Goal: Information Seeking & Learning: Find specific fact

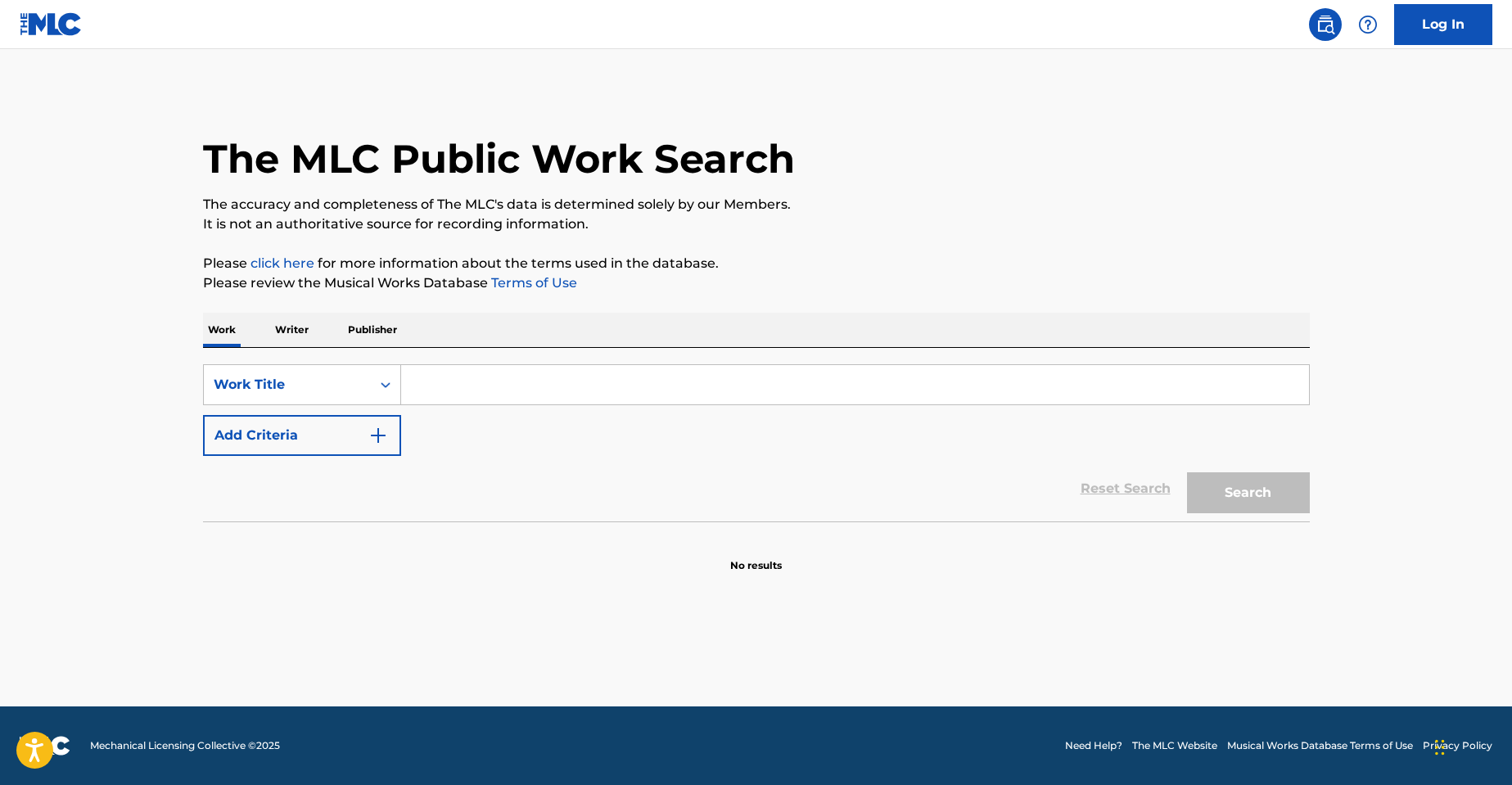
click at [359, 335] on p "Publisher" at bounding box center [372, 330] width 59 height 35
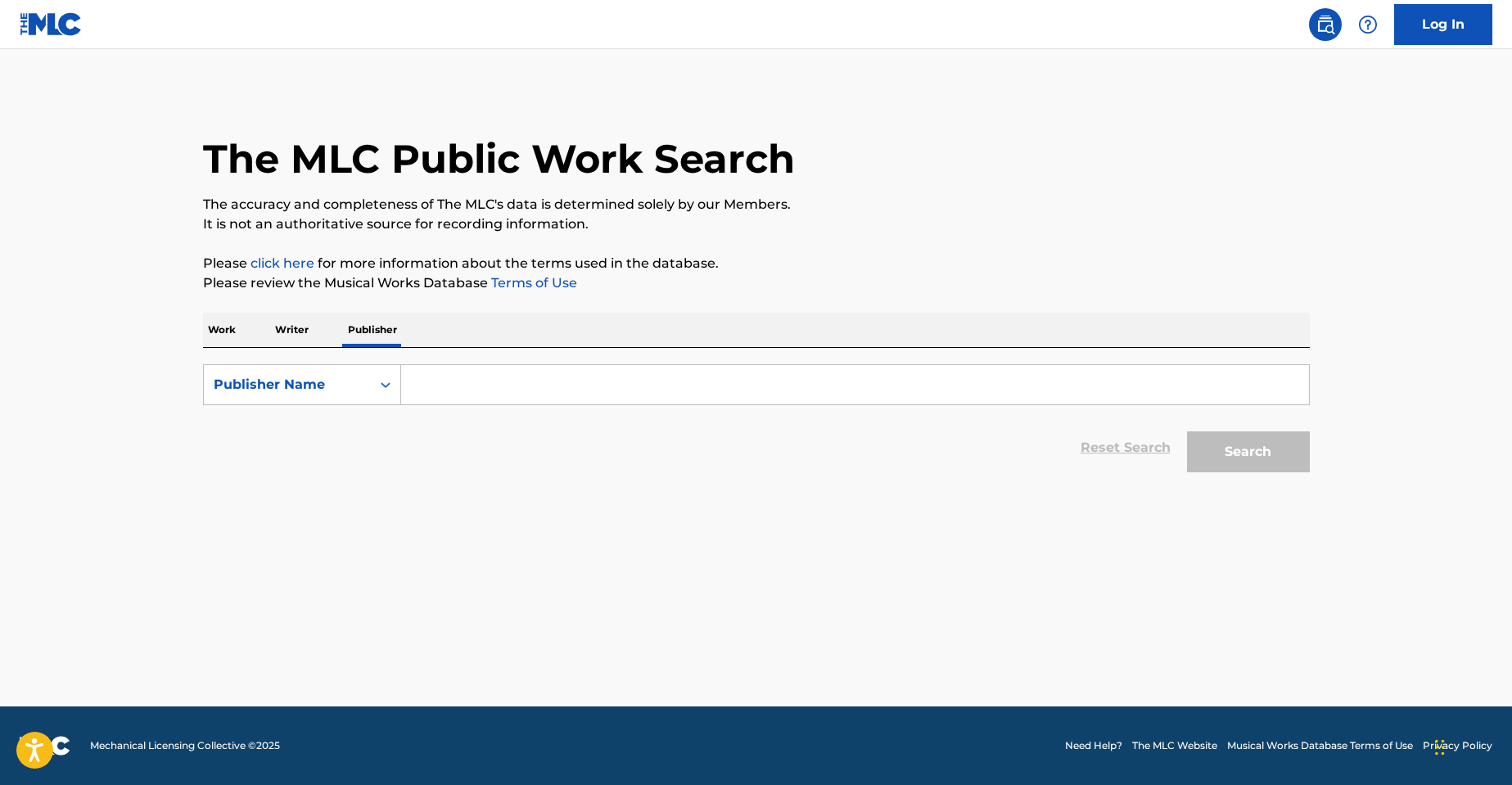
click at [219, 321] on p "Work" at bounding box center [221, 330] width 38 height 35
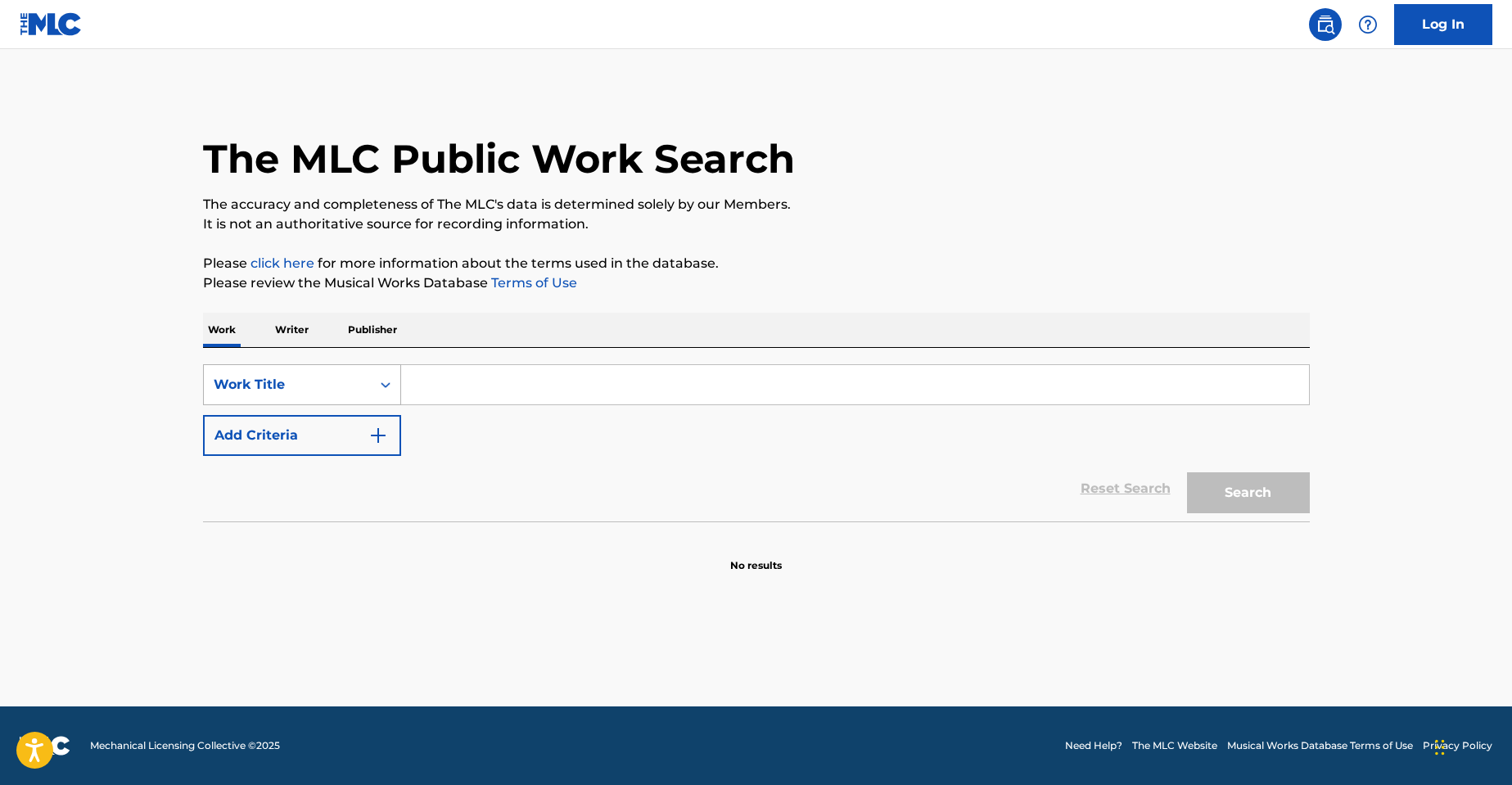
click at [331, 381] on div "Work Title" at bounding box center [287, 385] width 147 height 19
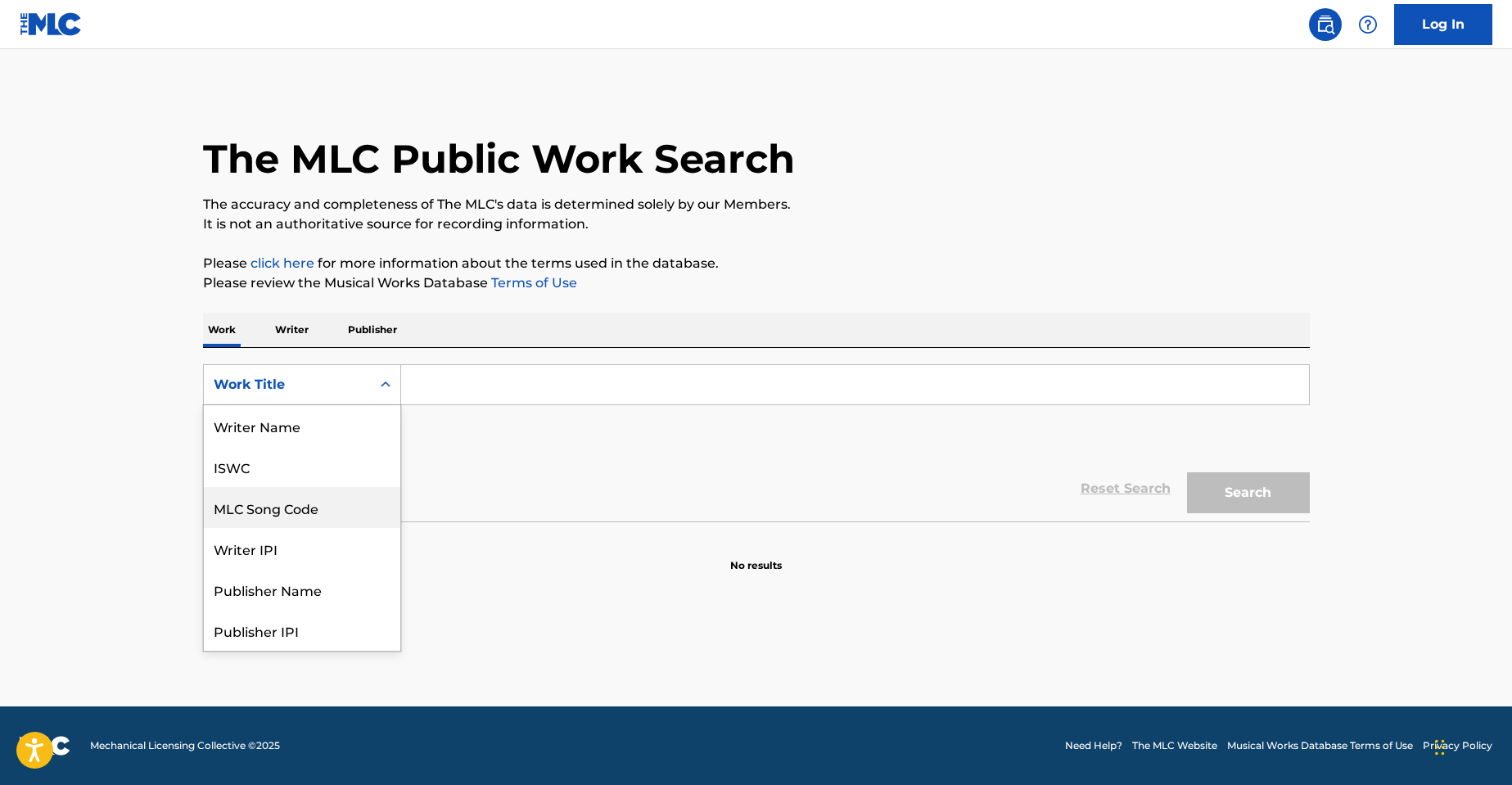
click at [271, 501] on div "MLC Song Code" at bounding box center [302, 508] width 197 height 41
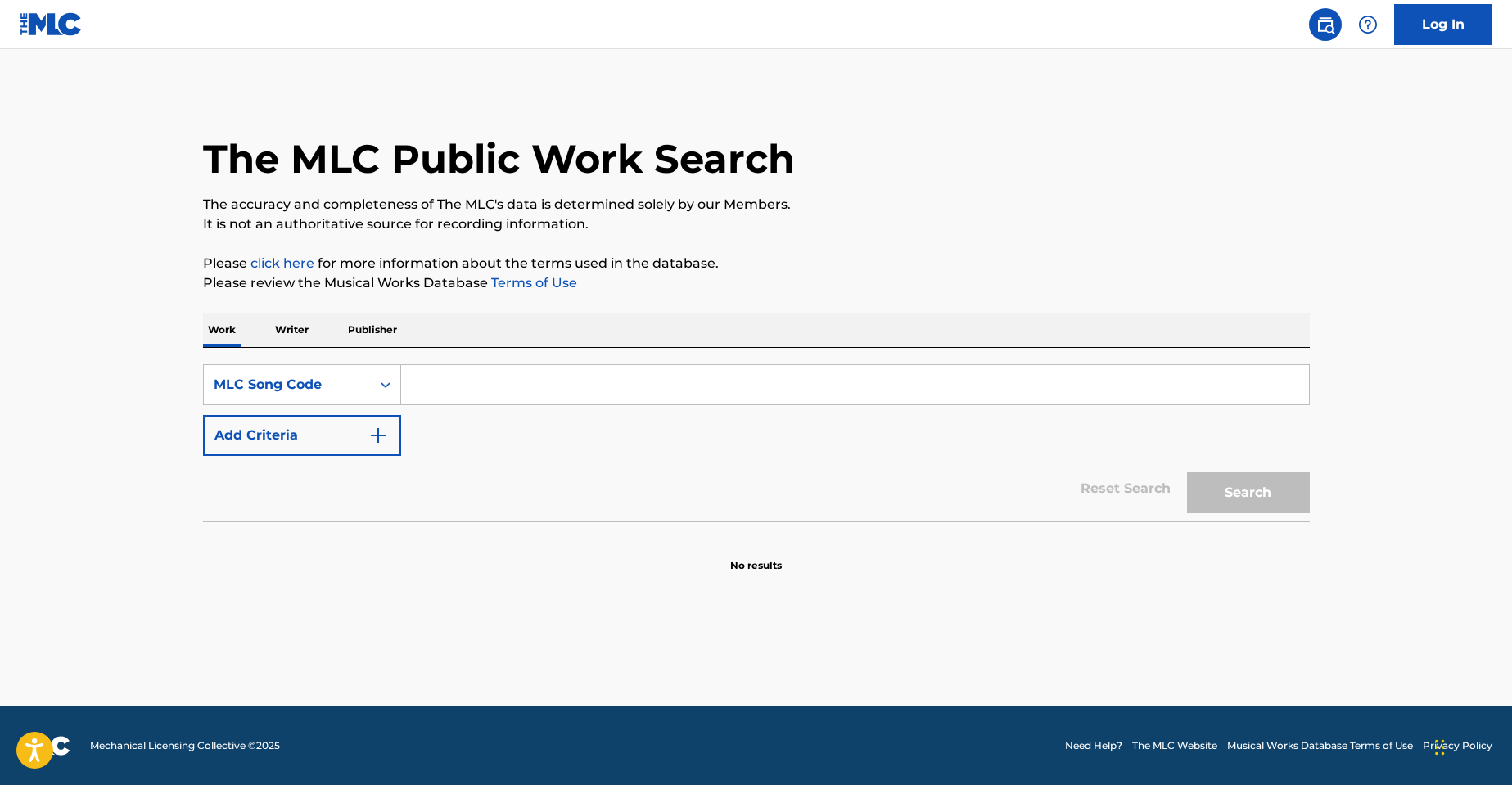
click at [426, 388] on input "Search Form" at bounding box center [855, 385] width 908 height 39
paste input "W05760"
type input "W05760"
click at [1187, 472] on button "Search" at bounding box center [1248, 493] width 123 height 41
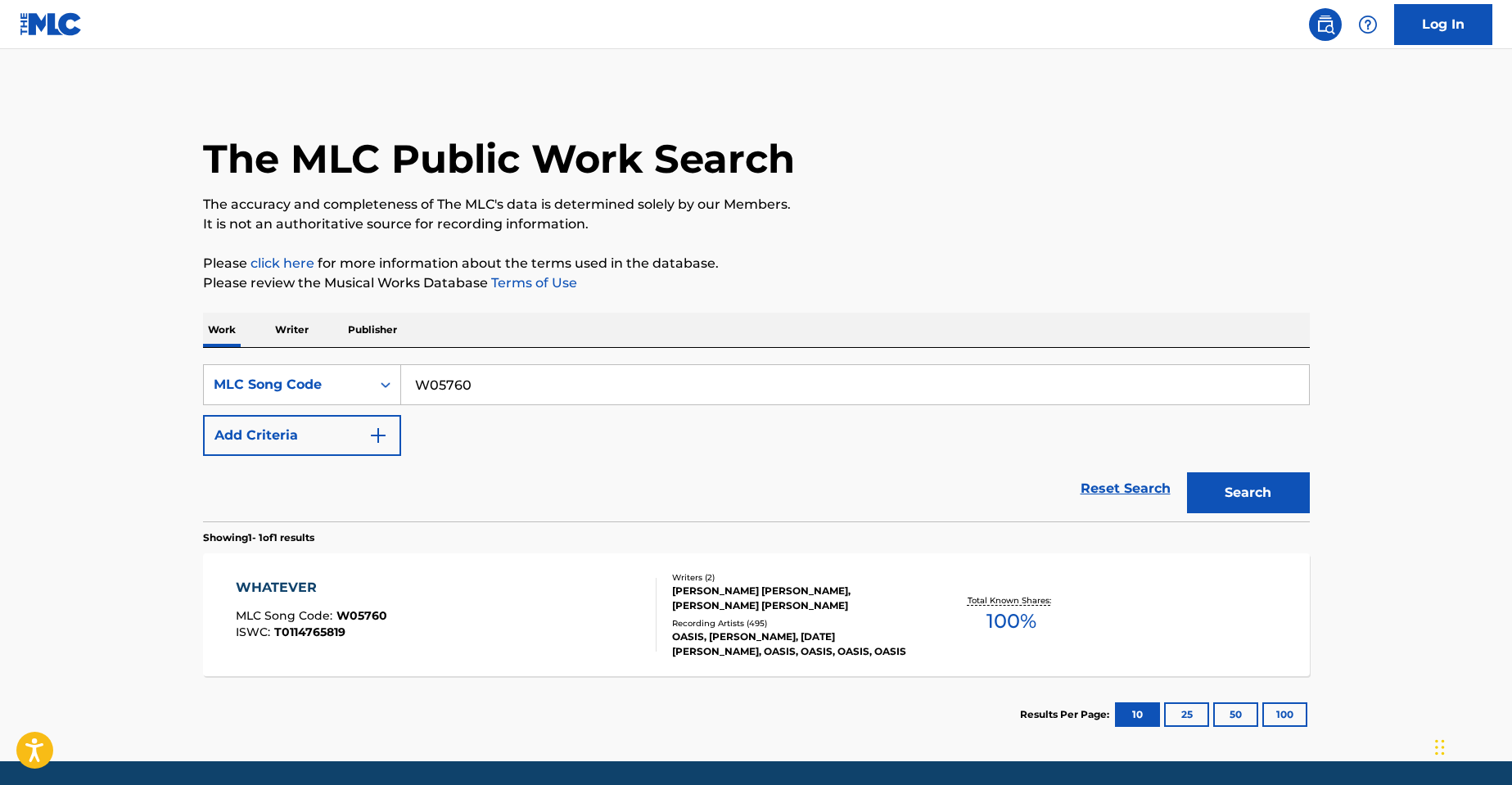
click at [384, 587] on div "WHATEVER MLC Song Code : W05760 ISWC : T0114765819" at bounding box center [446, 614] width 421 height 74
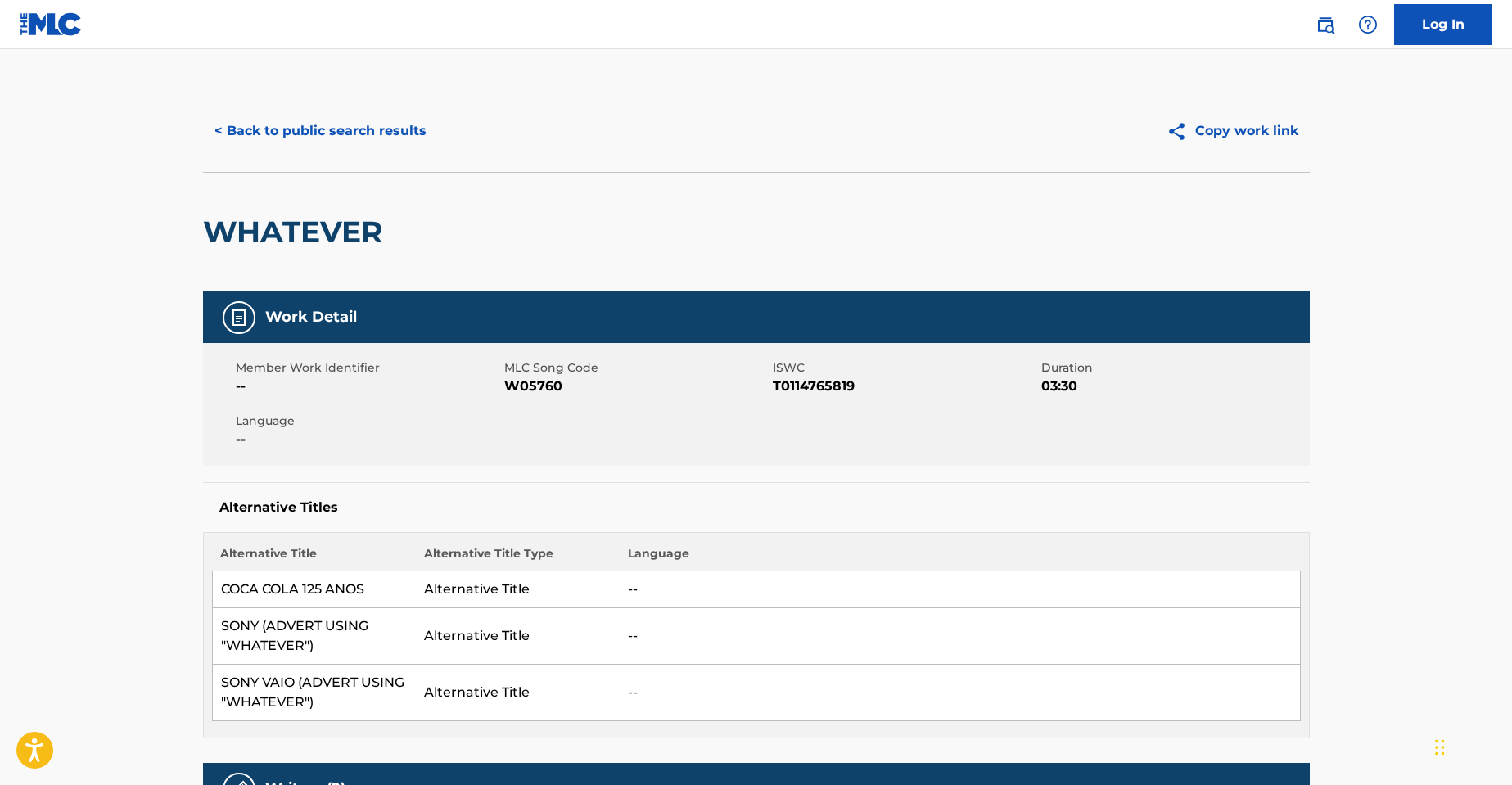
click at [275, 128] on button "< Back to public search results" at bounding box center [320, 131] width 235 height 41
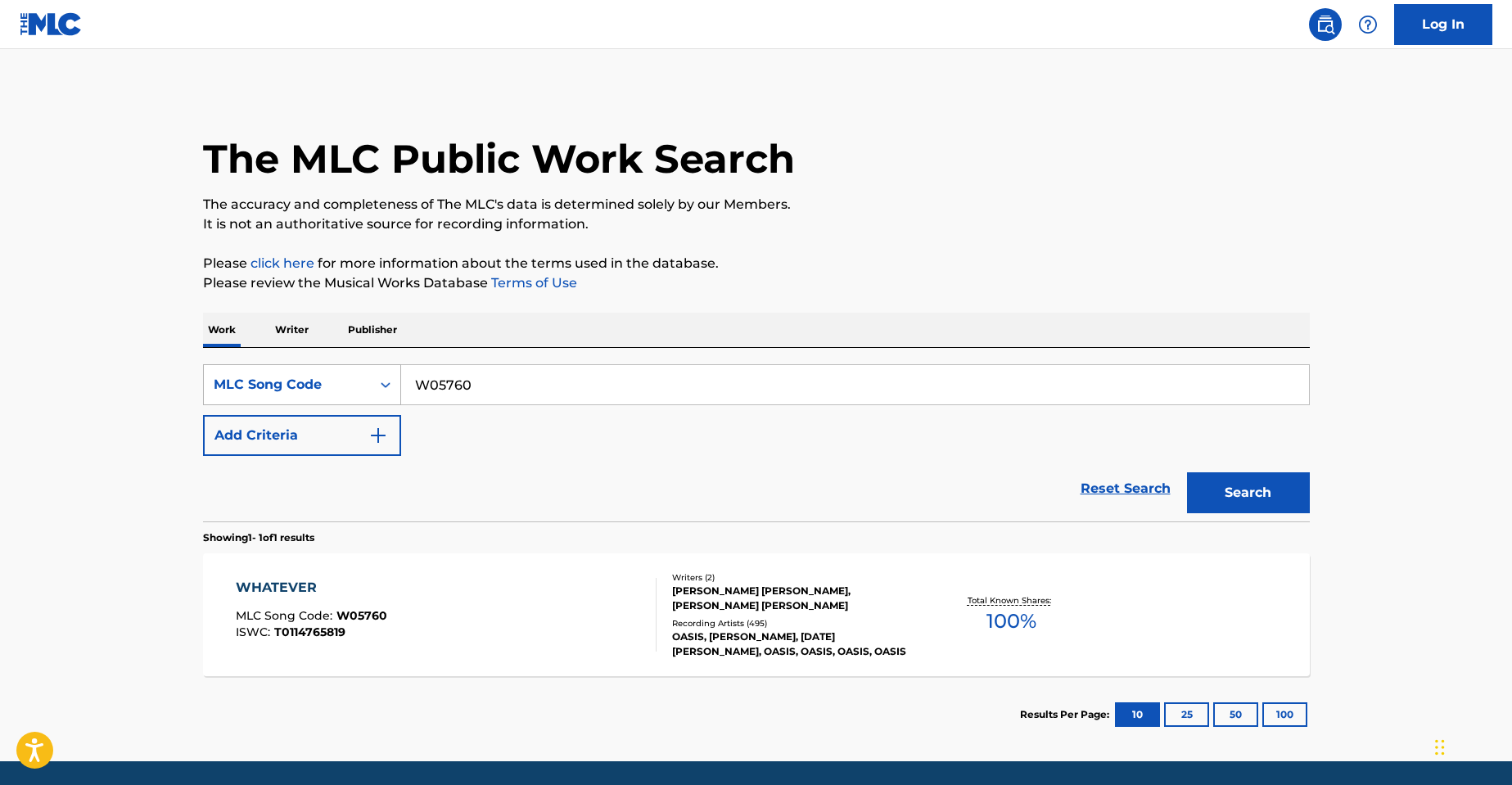
drag, startPoint x: 489, startPoint y: 383, endPoint x: 395, endPoint y: 376, distance: 94.3
click at [398, 377] on div "SearchWithCriteria6e76cb87-82e6-47e9-b291-be2be5d5a080 MLC Song Code W05760" at bounding box center [756, 385] width 1106 height 41
click at [274, 383] on div "MLC Song Code" at bounding box center [287, 385] width 147 height 19
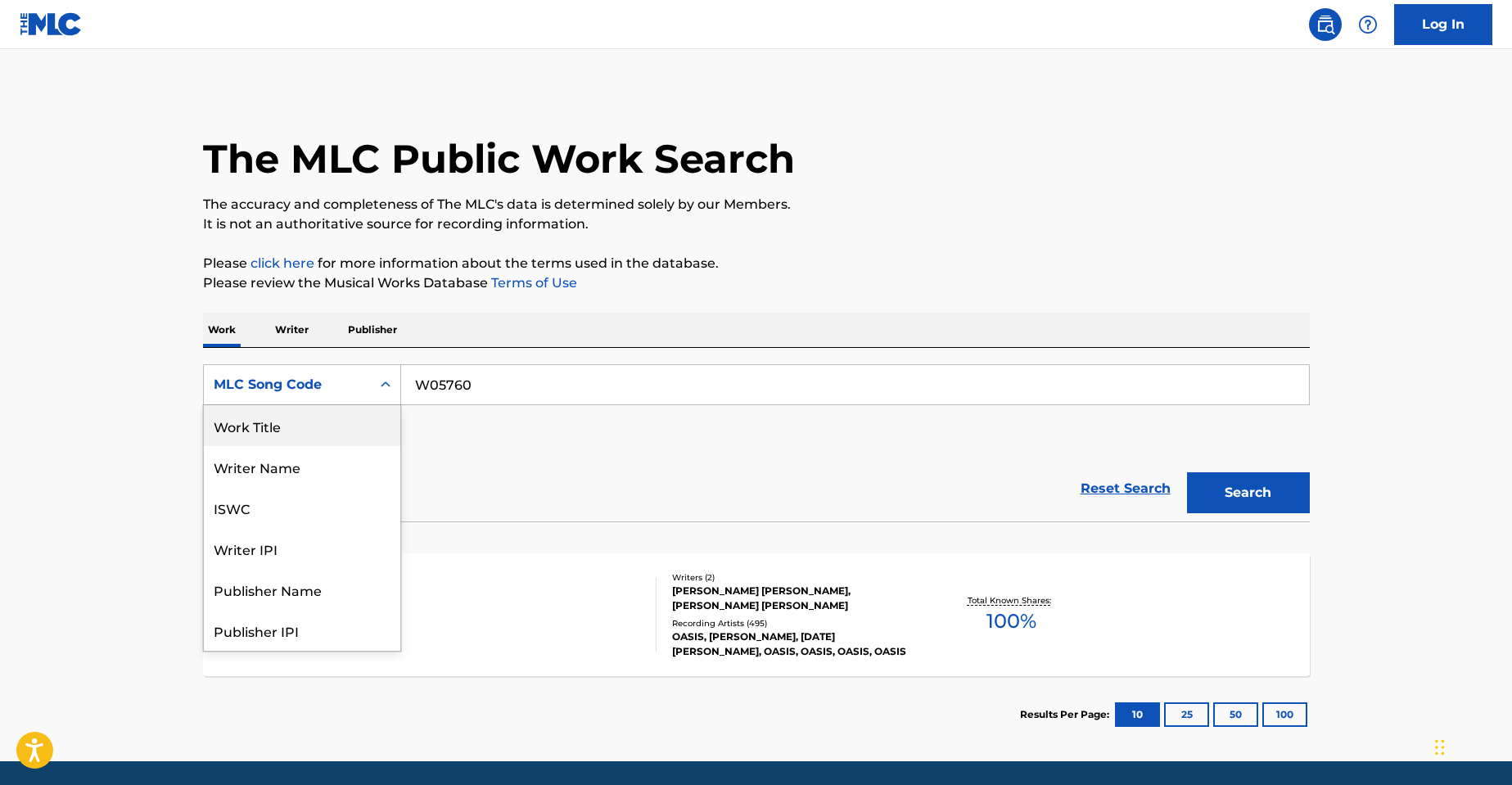
click at [291, 418] on div "Work Title" at bounding box center [302, 425] width 197 height 41
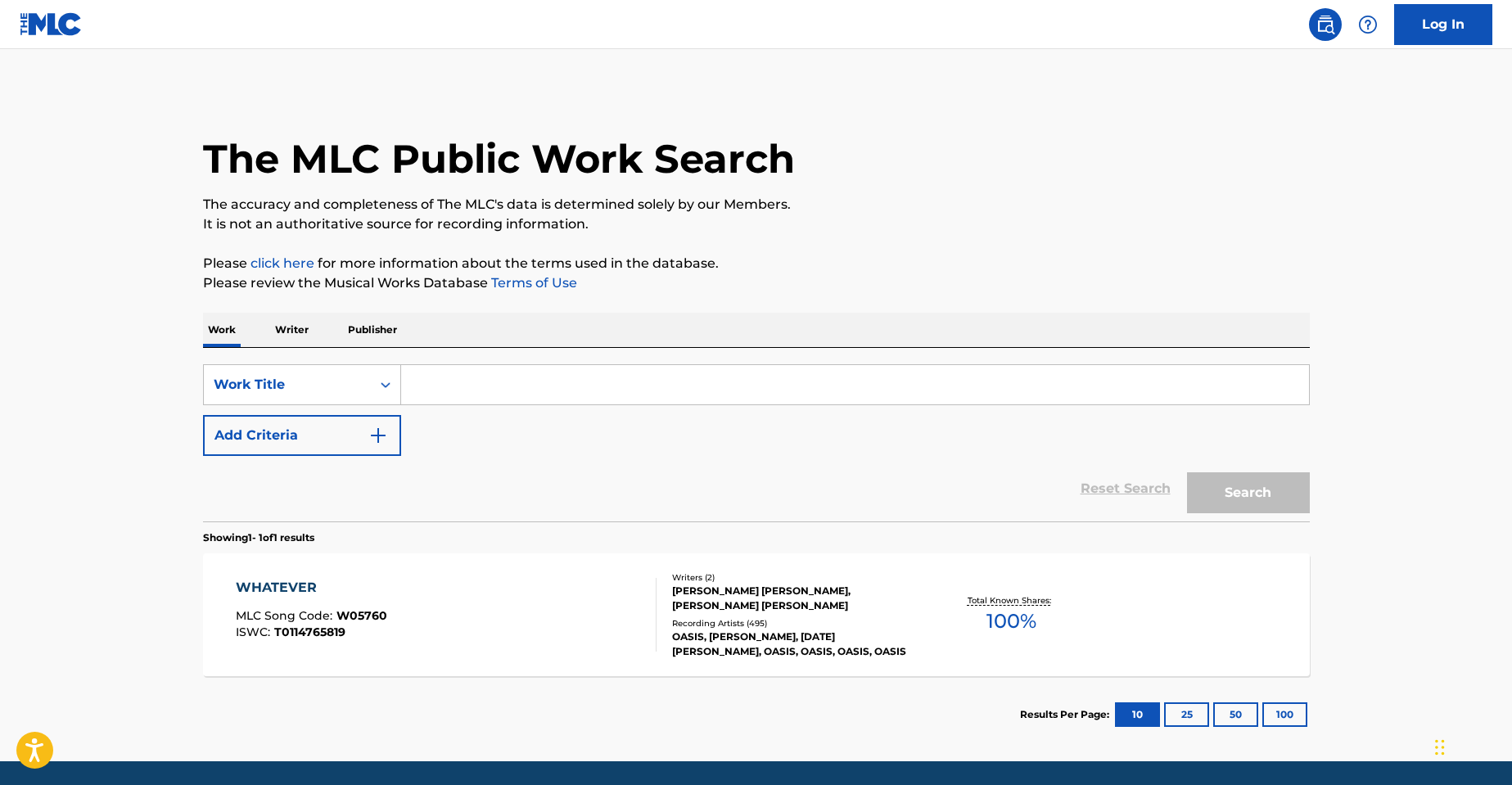
click at [494, 381] on input "Search Form" at bounding box center [855, 385] width 908 height 39
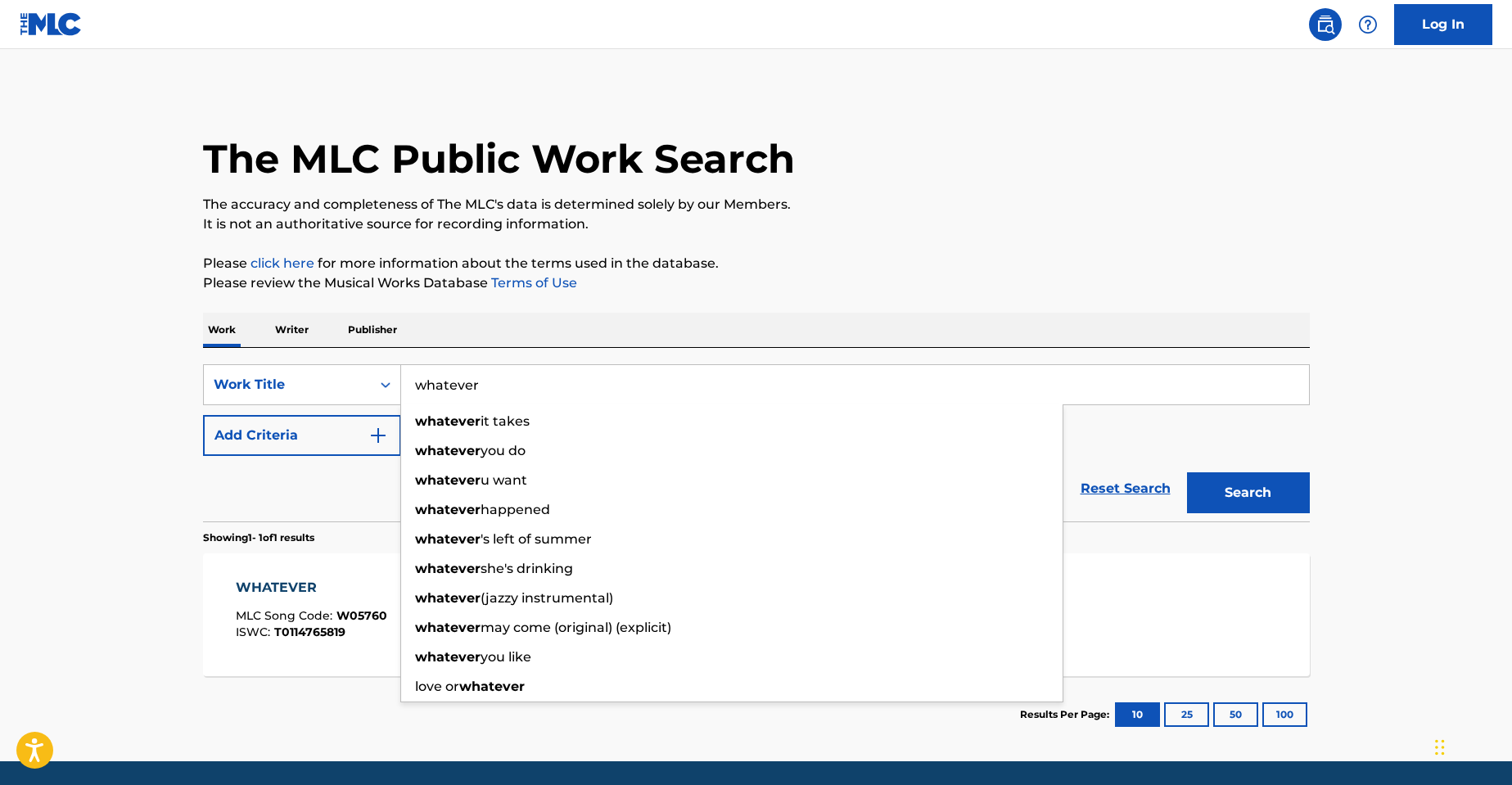
type input "whatever"
click at [97, 345] on main "The MLC Public Work Search The accuracy and completeness of The MLC's data is d…" at bounding box center [756, 405] width 1512 height 712
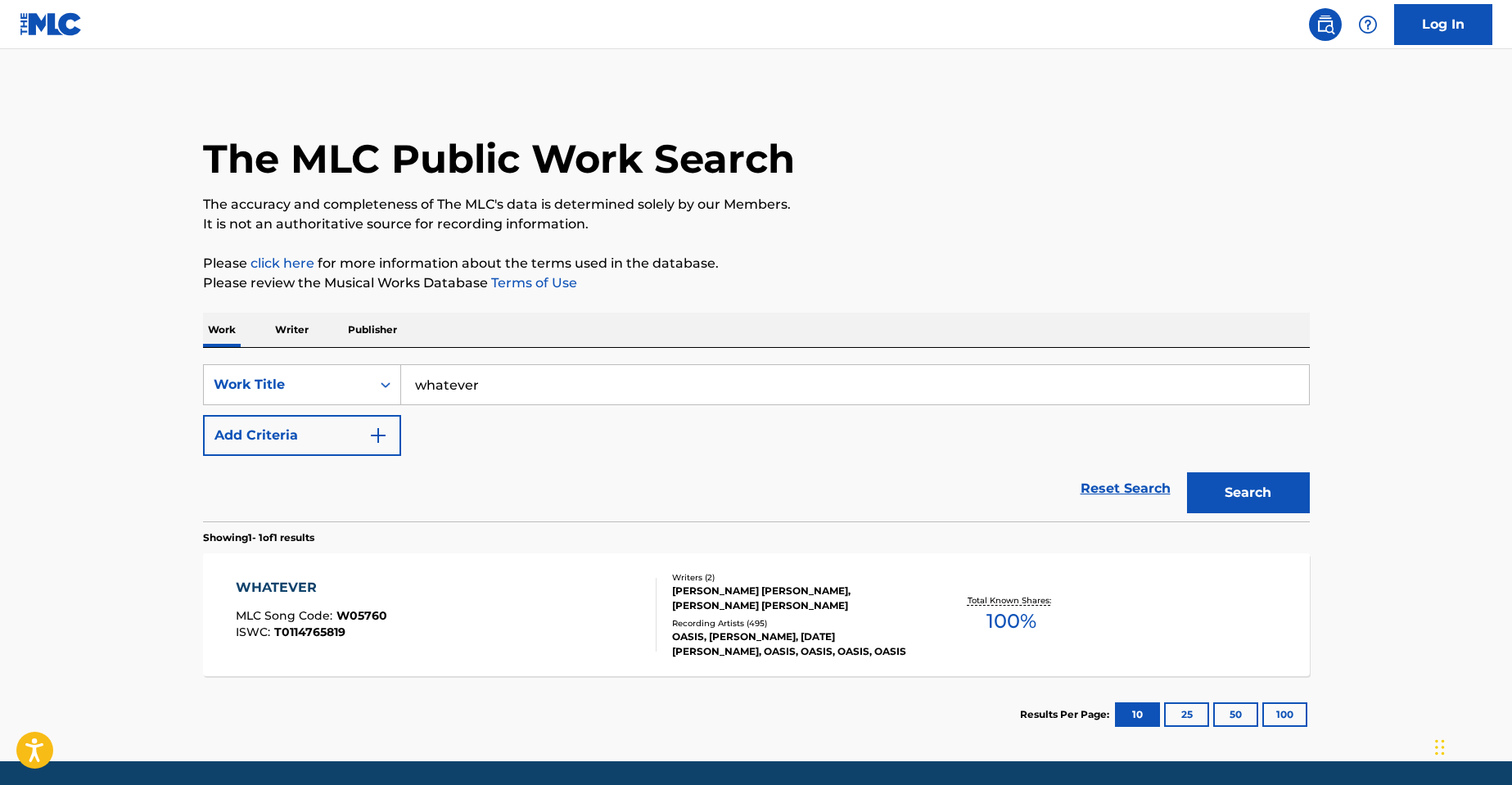
click at [335, 434] on button "Add Criteria" at bounding box center [302, 435] width 198 height 41
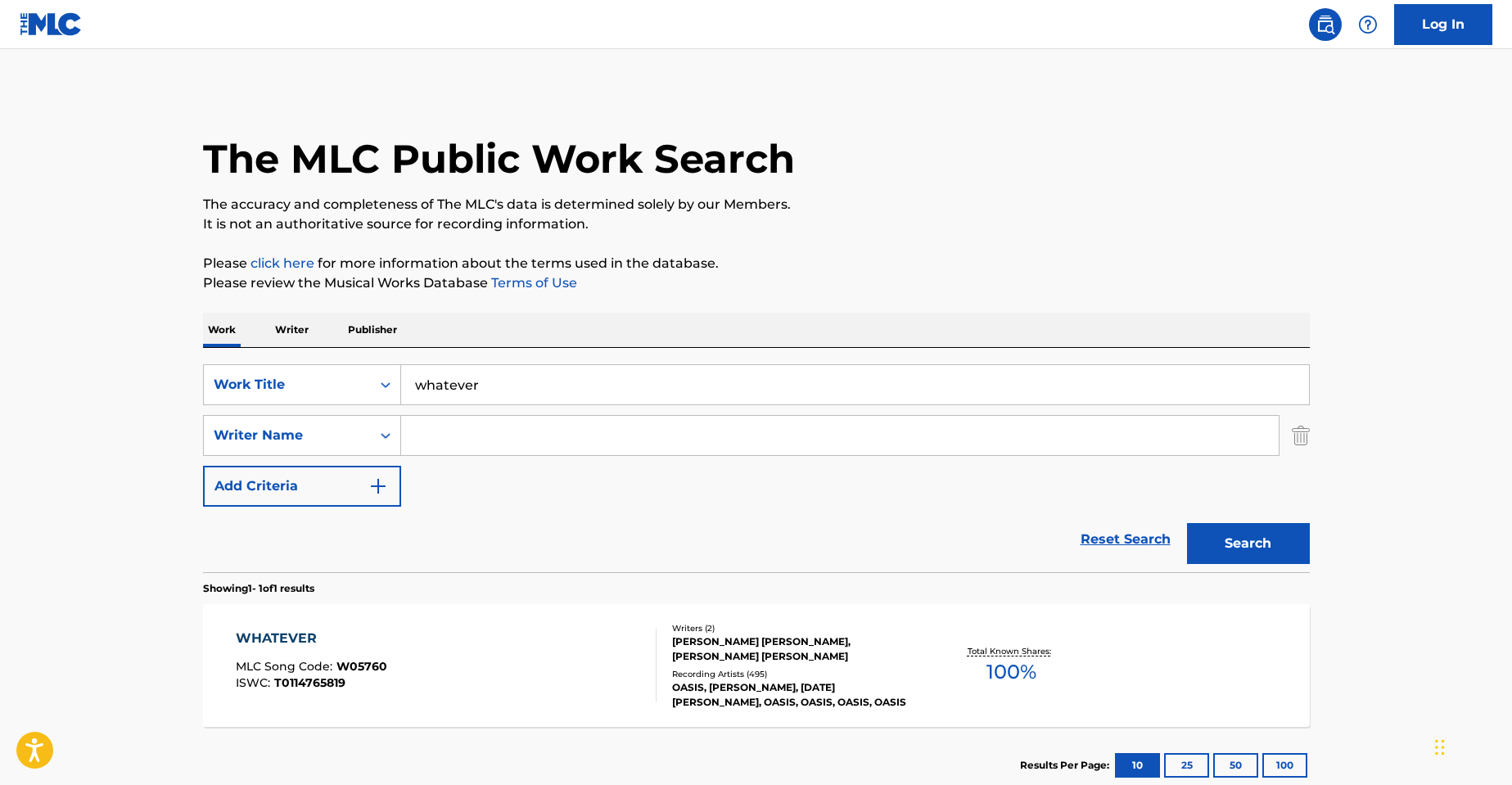
click at [470, 442] on input "Search Form" at bounding box center [840, 435] width 878 height 39
type input "o"
paste input "[PERSON_NAME]"
type input "[PERSON_NAME]"
click at [1187, 523] on button "Search" at bounding box center [1248, 543] width 123 height 41
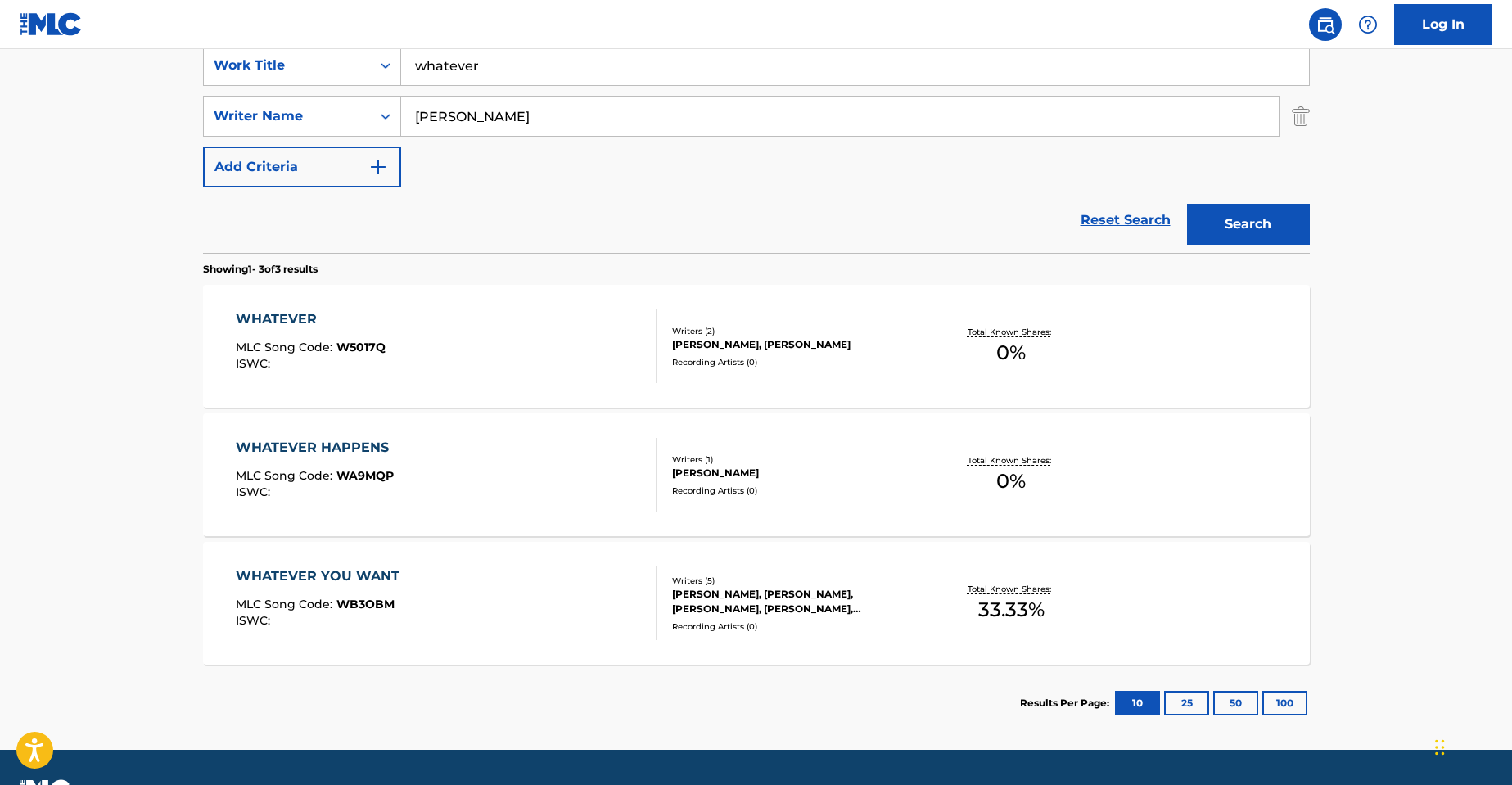
scroll to position [328, 0]
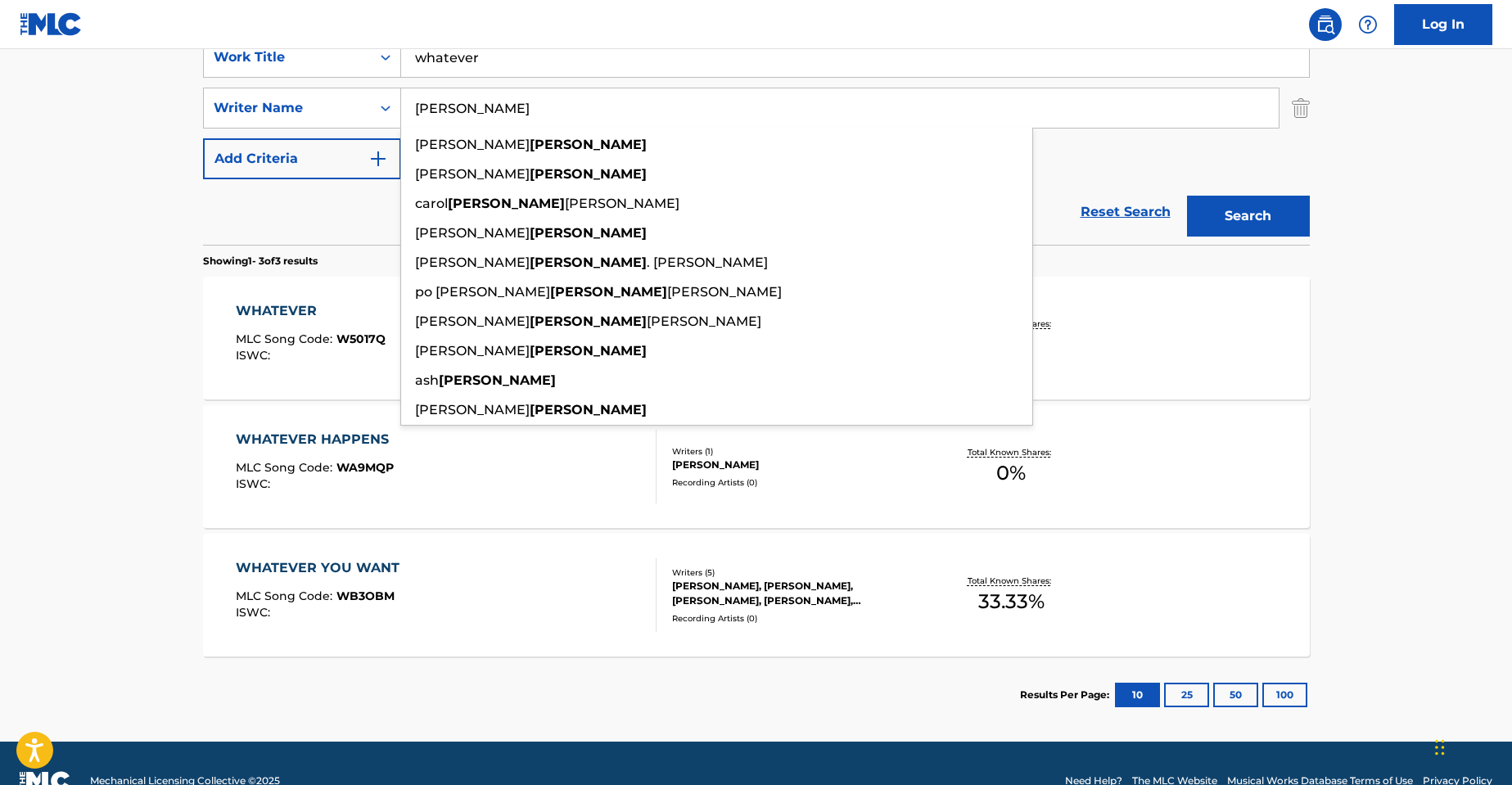
click at [2, 275] on main "The MLC Public Work Search The accuracy and completeness of The MLC's data is d…" at bounding box center [756, 231] width 1512 height 1020
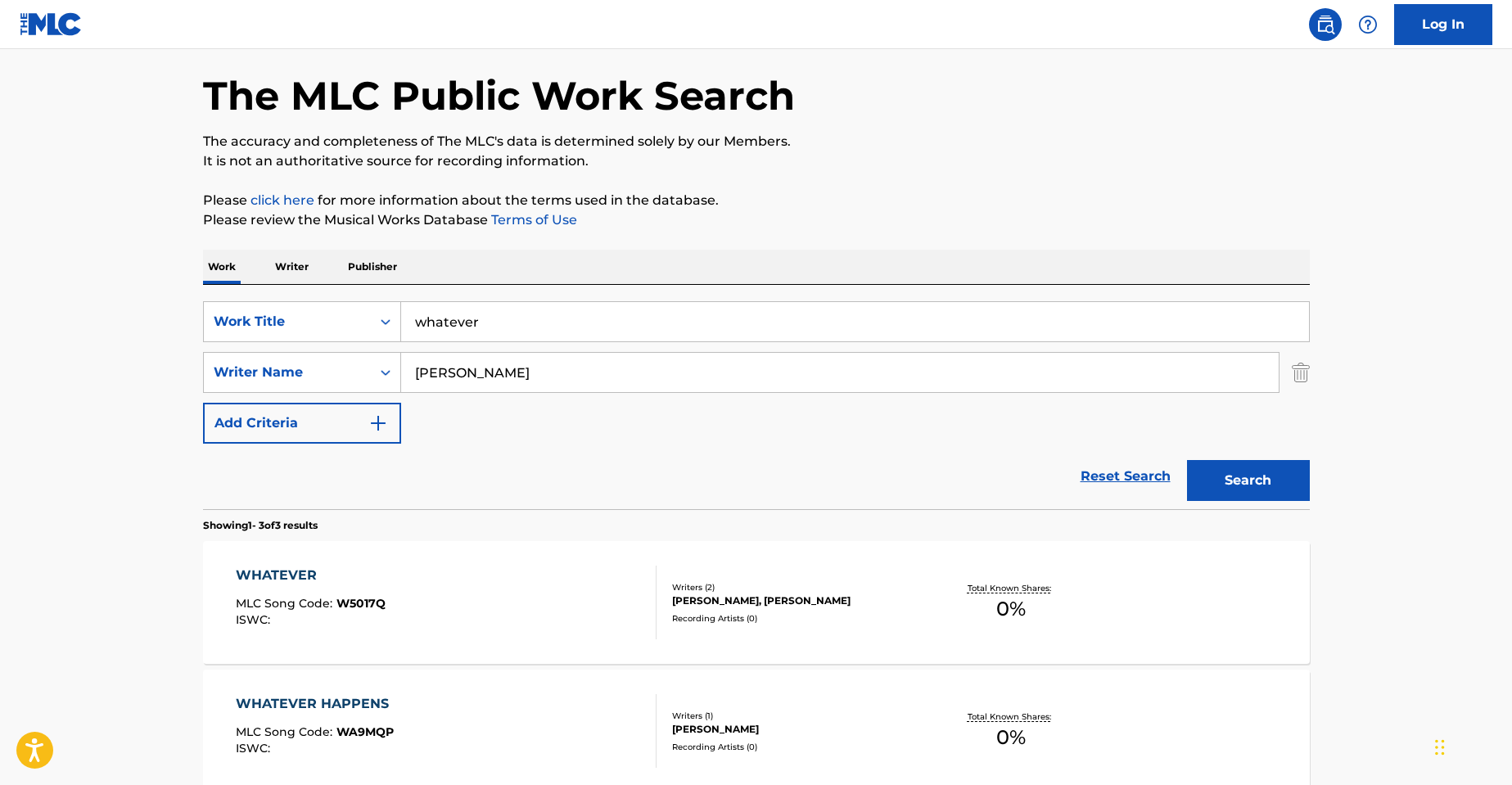
scroll to position [0, 0]
